Goal: Task Accomplishment & Management: Manage account settings

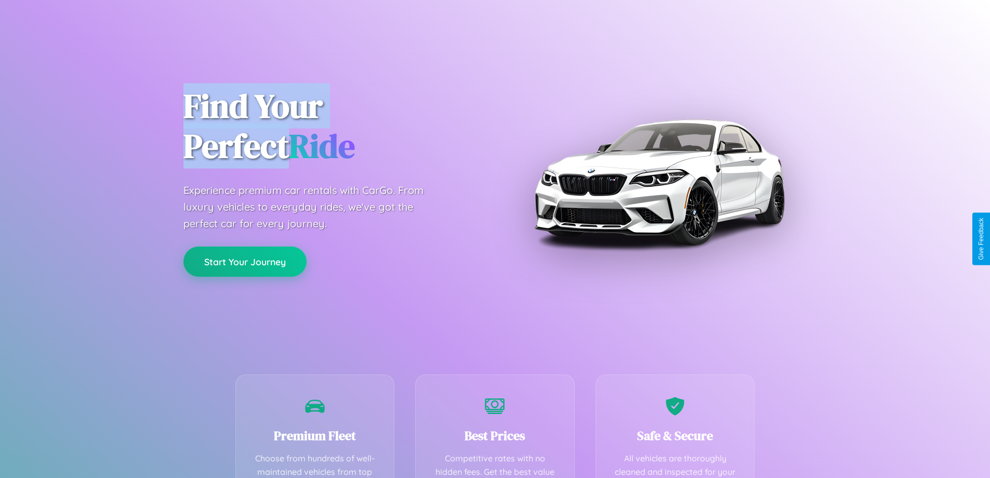
click at [245, 262] on button "Start Your Journey" at bounding box center [245, 261] width 123 height 30
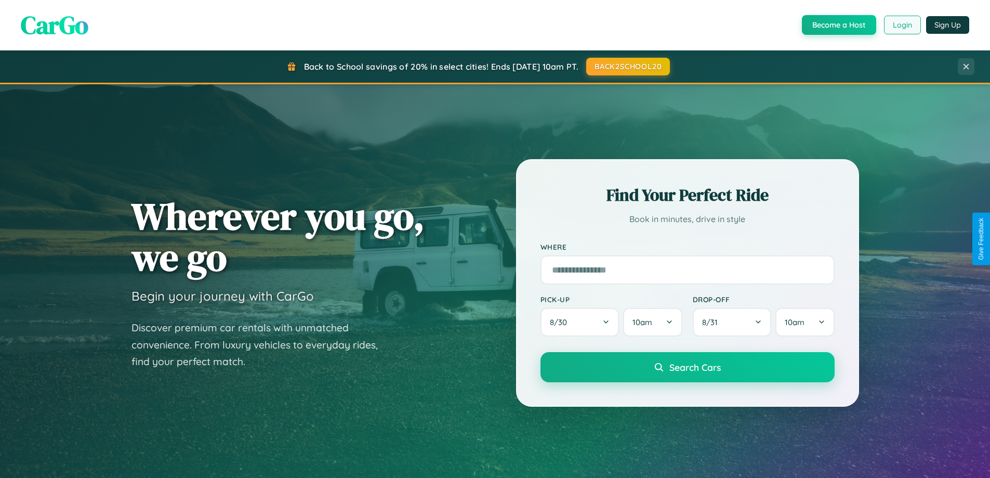
click at [902, 25] on button "Login" at bounding box center [902, 25] width 37 height 19
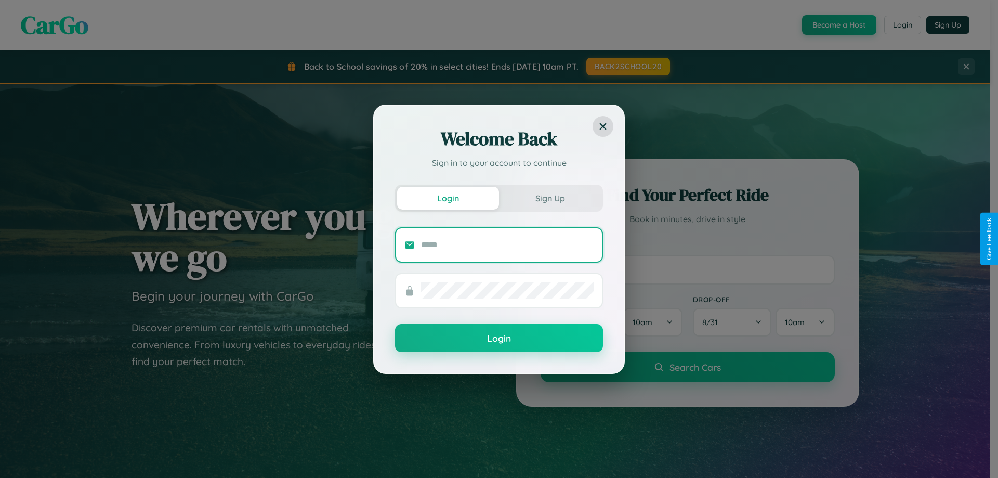
click at [507, 244] on input "text" at bounding box center [507, 245] width 173 height 17
type input "**********"
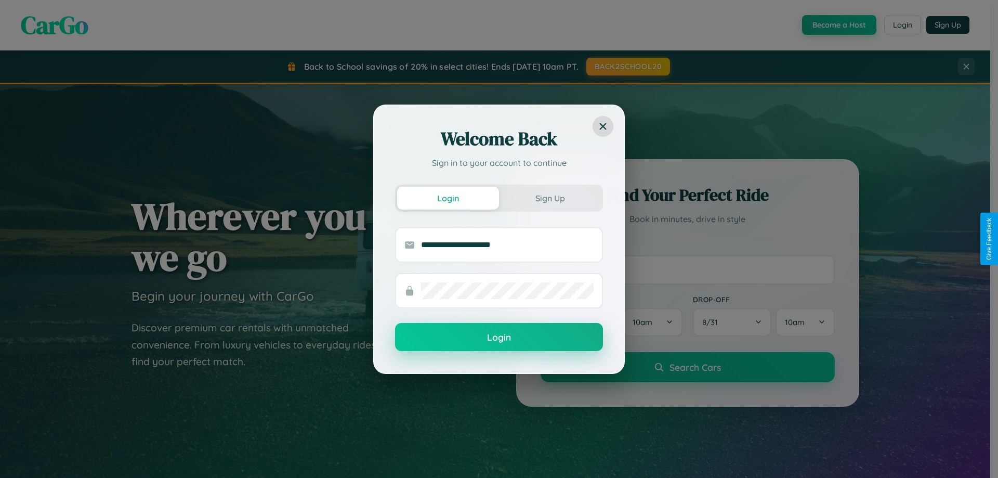
click at [499, 337] on button "Login" at bounding box center [499, 337] width 208 height 28
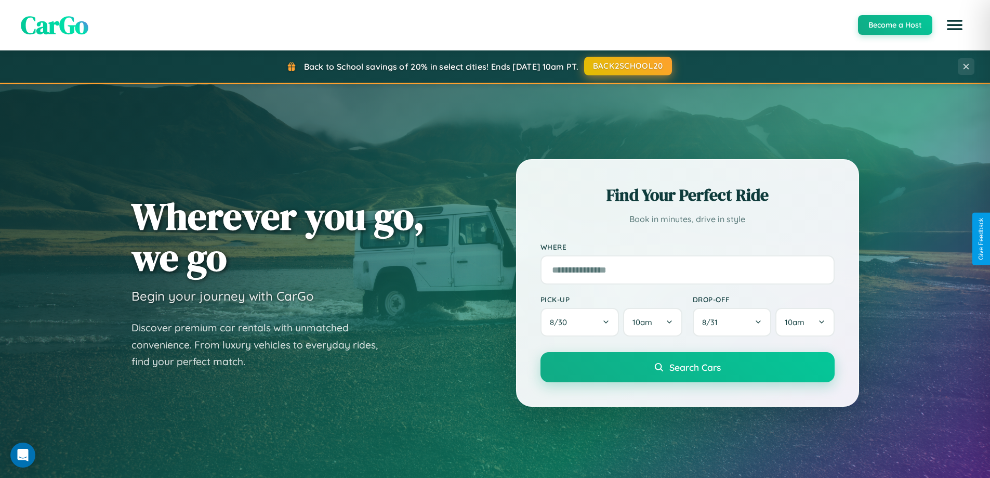
click at [628, 66] on button "BACK2SCHOOL20" at bounding box center [628, 66] width 88 height 19
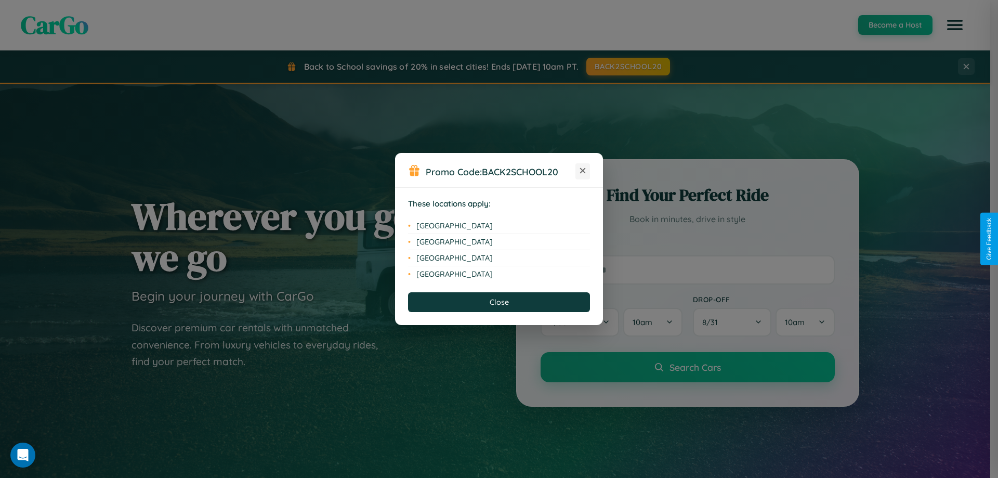
click at [583, 171] on icon at bounding box center [583, 171] width 6 height 6
